Goal: Task Accomplishment & Management: Manage account settings

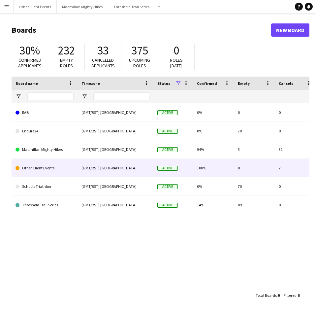
click at [41, 166] on link "Other Client Events" at bounding box center [45, 168] width 58 height 18
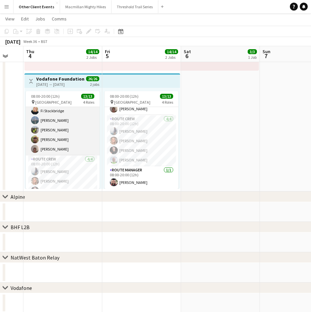
scroll to position [53, 0]
click at [57, 140] on app-card-role "General Crew 6/6 08:00-20:00 (12h) Alice Paul (Page) Fi Stockbridge Marina Hard…" at bounding box center [63, 120] width 74 height 70
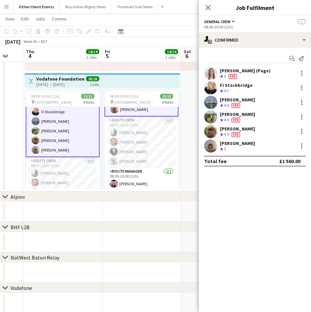
scroll to position [95, 0]
click at [211, 142] on app-user-avatar at bounding box center [210, 145] width 13 height 13
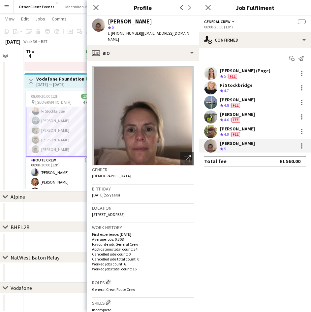
click at [214, 113] on app-user-avatar at bounding box center [210, 116] width 13 height 13
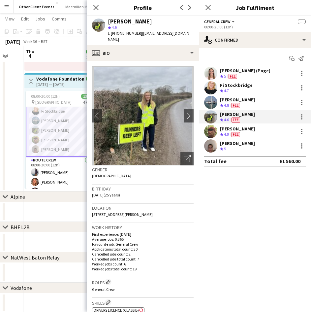
click at [212, 71] on app-user-avatar at bounding box center [210, 73] width 13 height 13
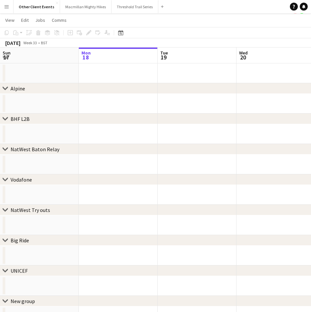
scroll to position [25, 0]
